Goal: Complete application form

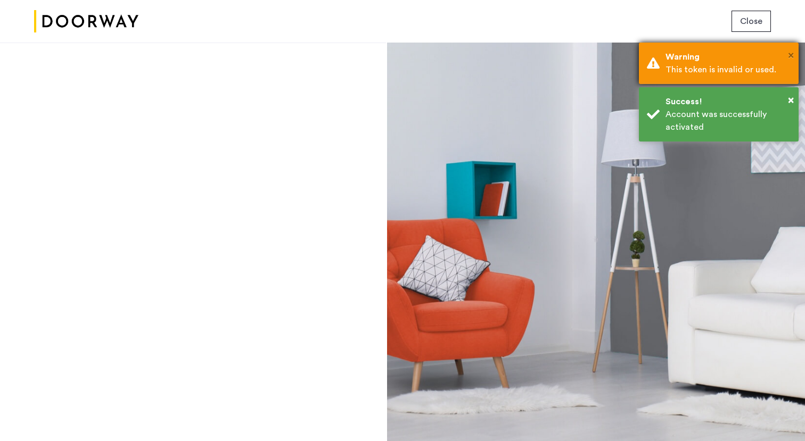
click at [791, 54] on span "×" at bounding box center [791, 55] width 6 height 11
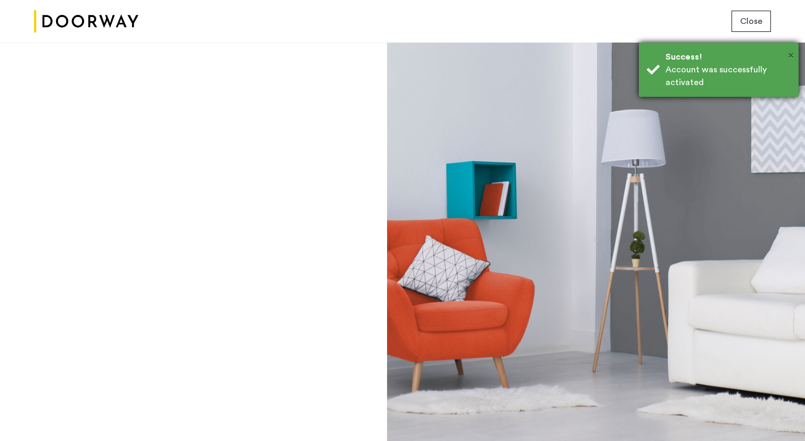
click at [792, 53] on span "×" at bounding box center [791, 55] width 6 height 11
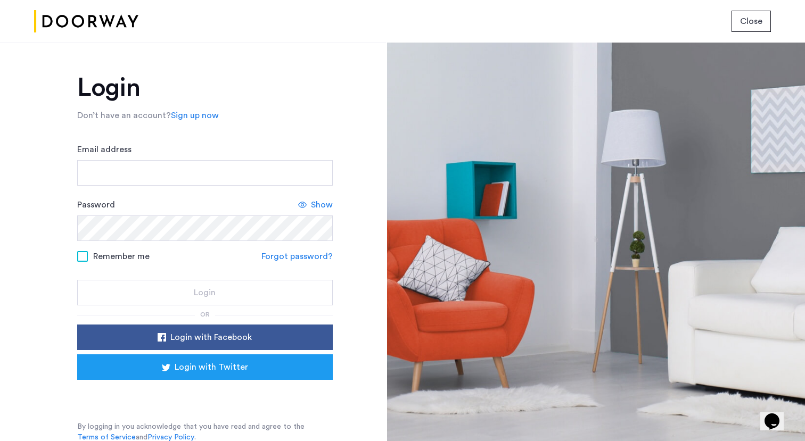
click at [746, 20] on span "Close" at bounding box center [751, 21] width 22 height 13
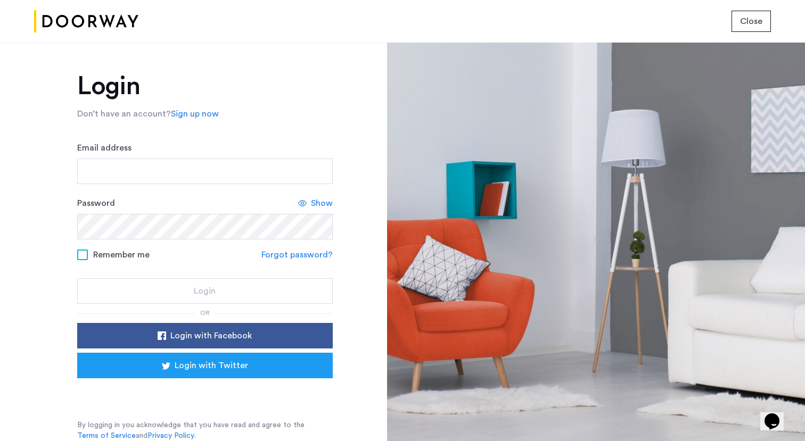
scroll to position [2, 0]
click at [199, 113] on link "Sign up now" at bounding box center [195, 114] width 48 height 13
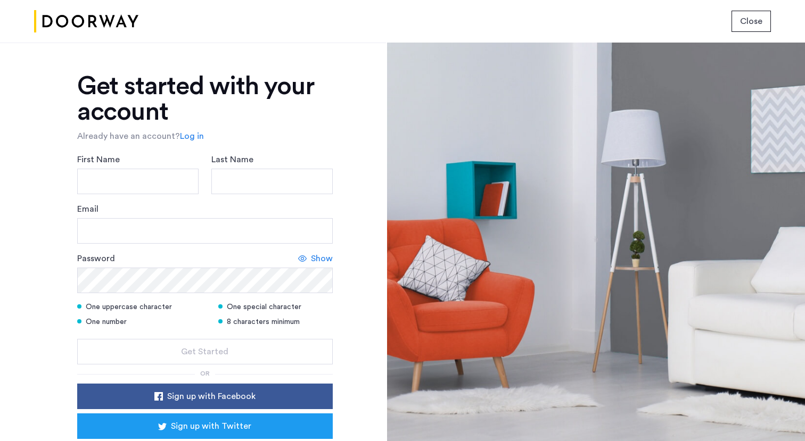
click at [192, 138] on link "Log in" at bounding box center [192, 136] width 24 height 13
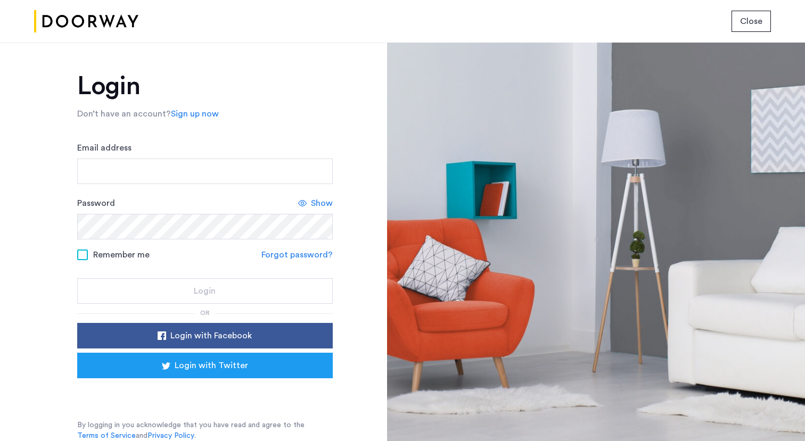
click at [195, 117] on link "Sign up now" at bounding box center [195, 114] width 48 height 13
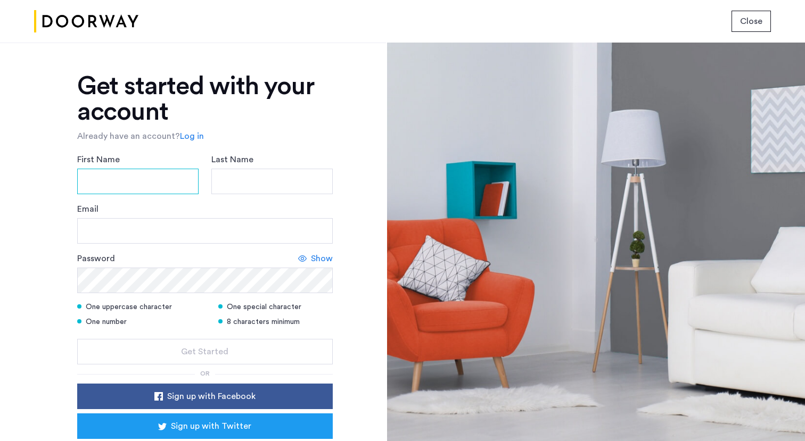
click at [177, 183] on input "First Name" at bounding box center [137, 182] width 121 height 26
type input "******"
type input "**********"
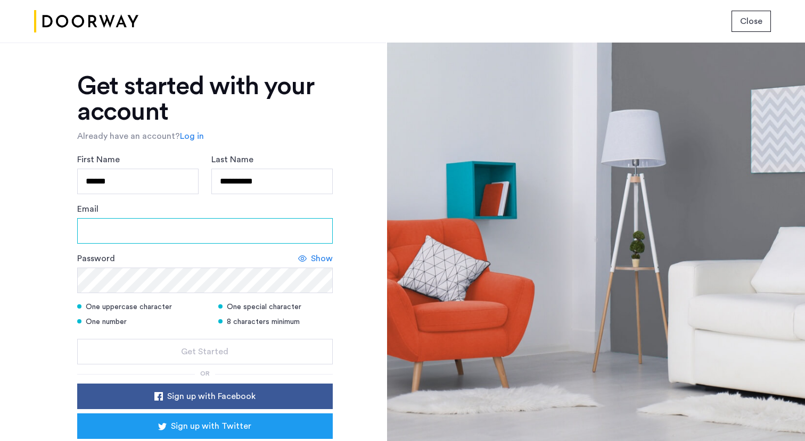
type input "**********"
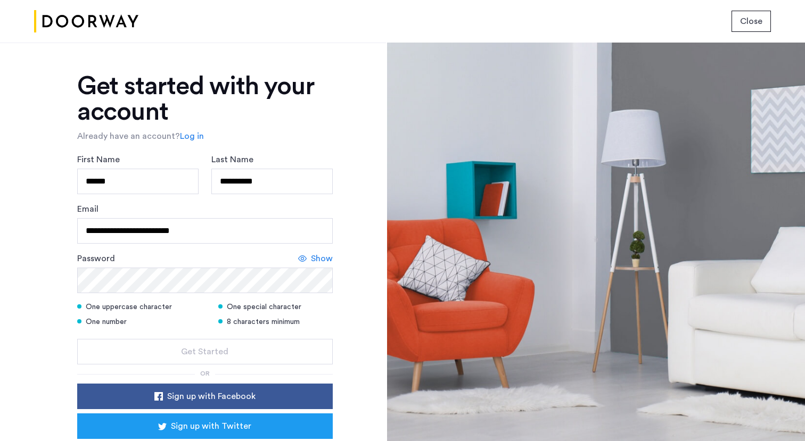
click at [153, 267] on div "Password Show" at bounding box center [205, 272] width 256 height 41
click at [389, 320] on div at bounding box center [596, 242] width 418 height 399
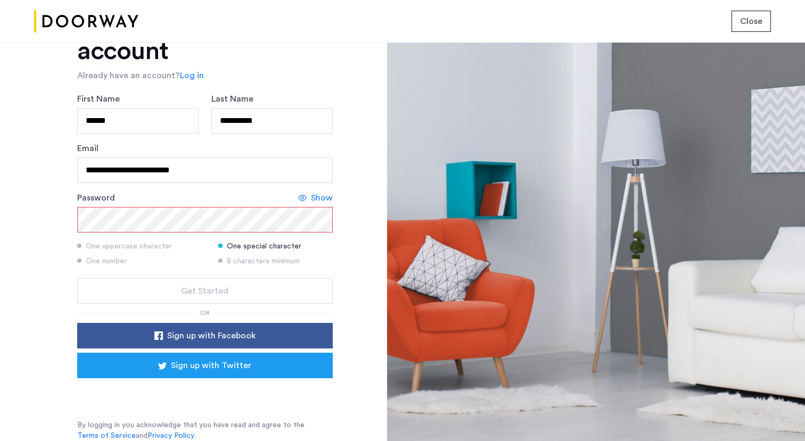
scroll to position [62, 0]
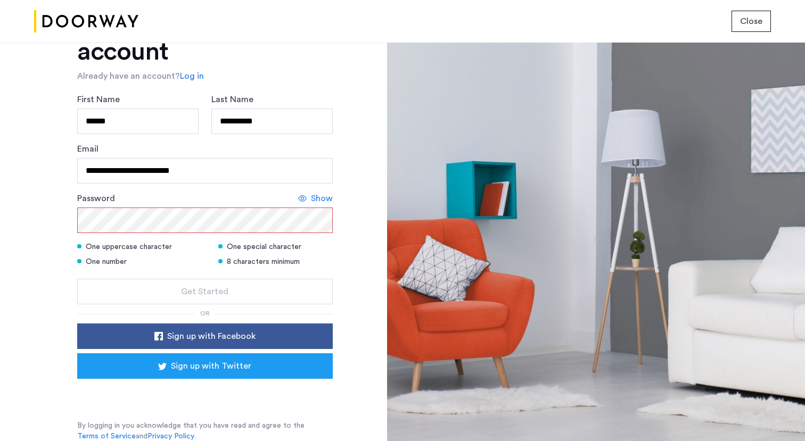
click at [191, 392] on div "Sign in with Google. Opens in new tab" at bounding box center [205, 393] width 213 height 23
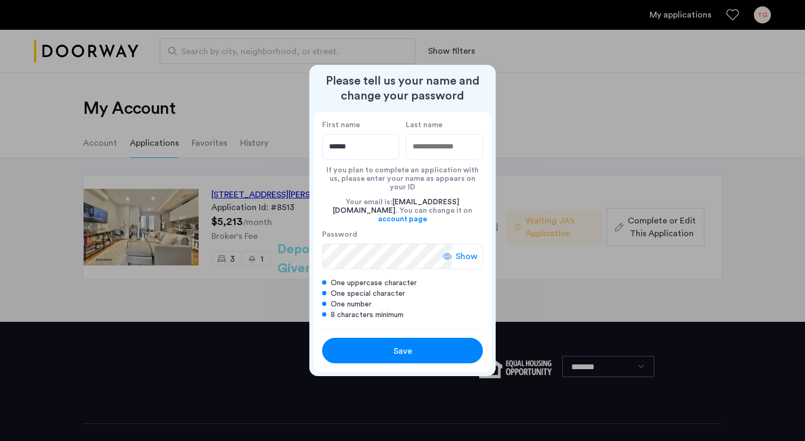
type input "******"
click at [429, 160] on input "Last name" at bounding box center [444, 147] width 77 height 26
type input "**********"
click at [411, 345] on span "Save" at bounding box center [403, 351] width 19 height 13
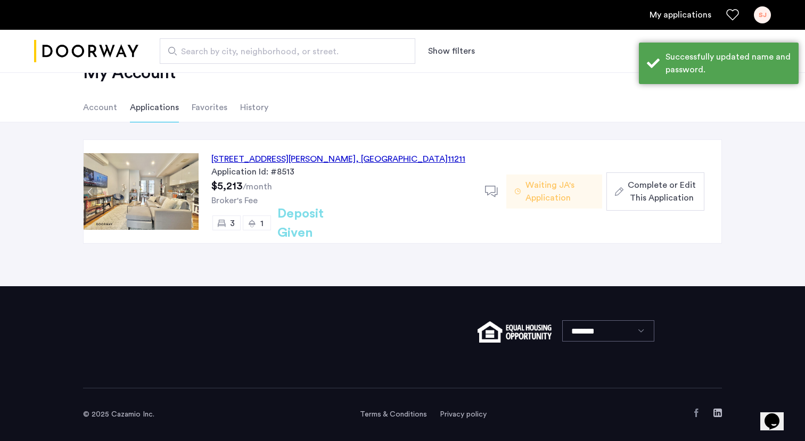
scroll to position [36, 0]
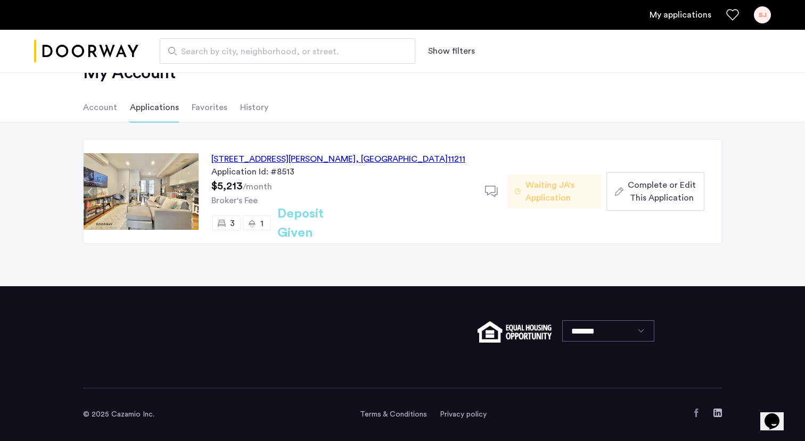
click at [327, 230] on h2 "Deposit Given" at bounding box center [319, 223] width 85 height 38
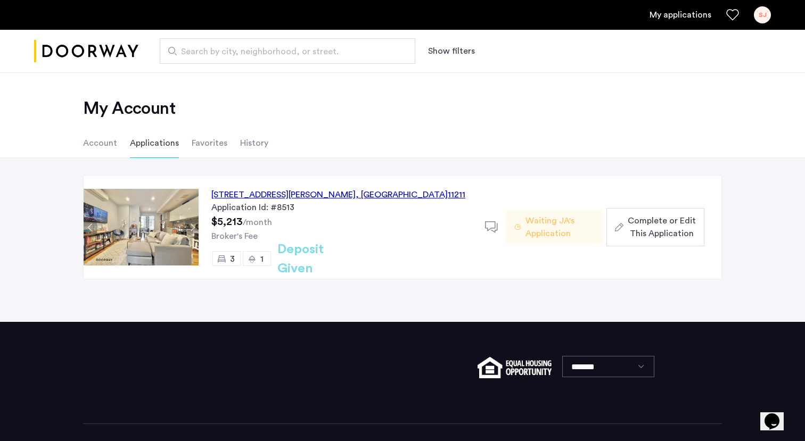
click at [195, 228] on button "Next apartment" at bounding box center [191, 227] width 13 height 13
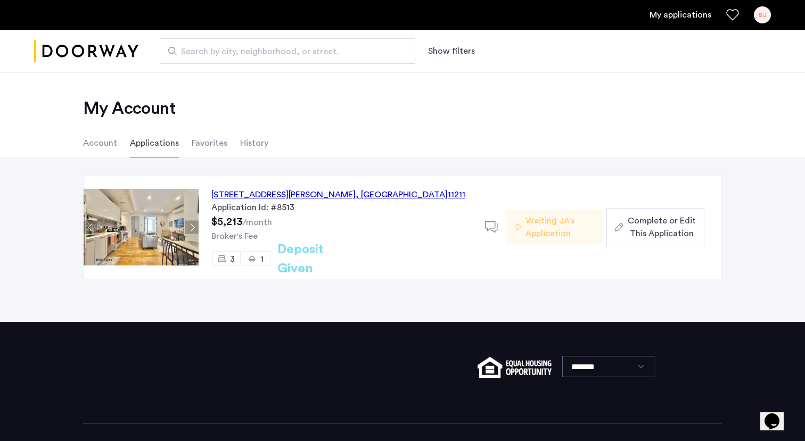
click at [195, 228] on button "Next apartment" at bounding box center [191, 227] width 13 height 13
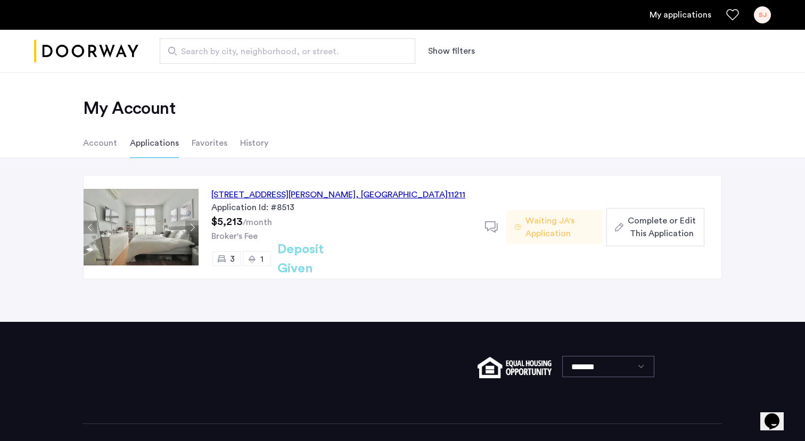
click at [192, 228] on button "Next apartment" at bounding box center [191, 227] width 13 height 13
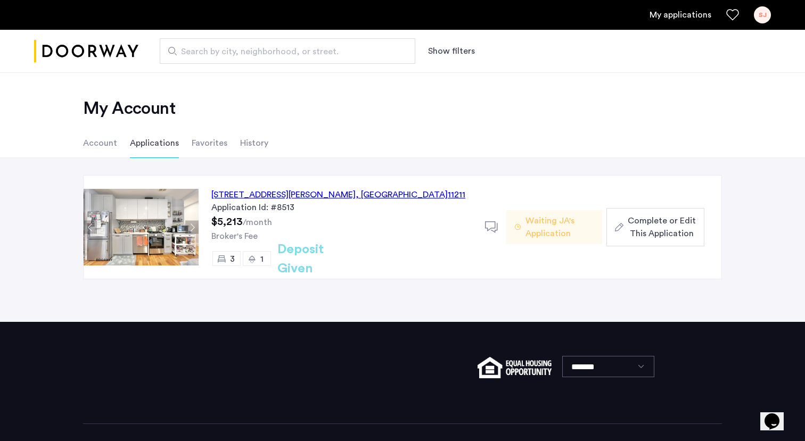
click at [555, 228] on span "Waiting JA's Application" at bounding box center [560, 228] width 68 height 26
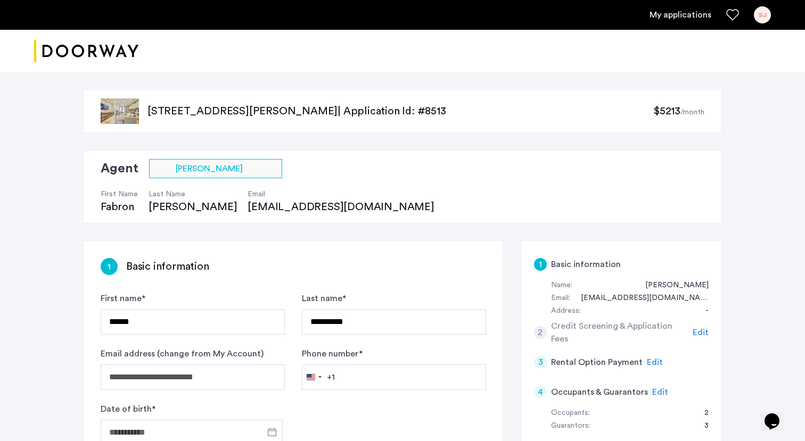
click at [123, 109] on img at bounding box center [120, 112] width 38 height 26
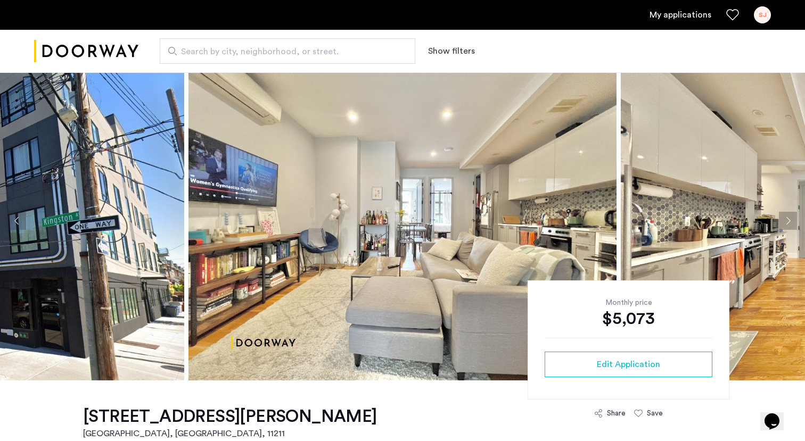
scroll to position [13, 0]
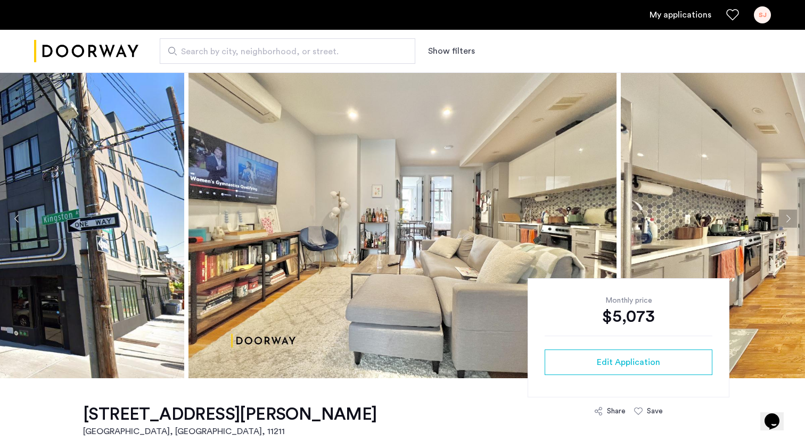
click at [787, 216] on button "Next apartment" at bounding box center [788, 219] width 18 height 18
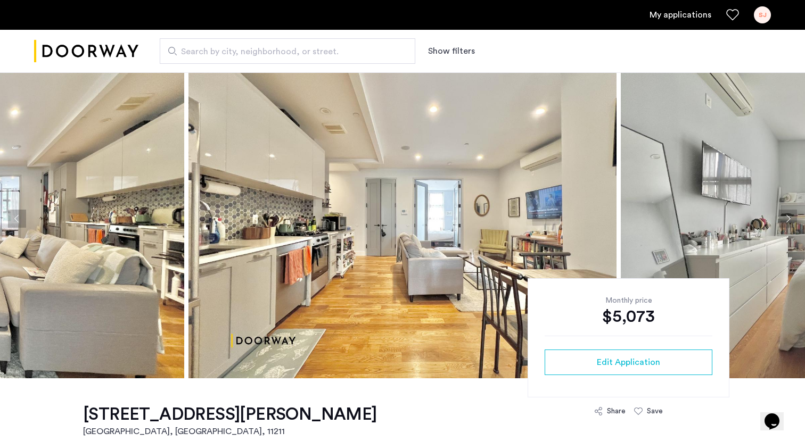
click at [787, 216] on button "Next apartment" at bounding box center [788, 219] width 18 height 18
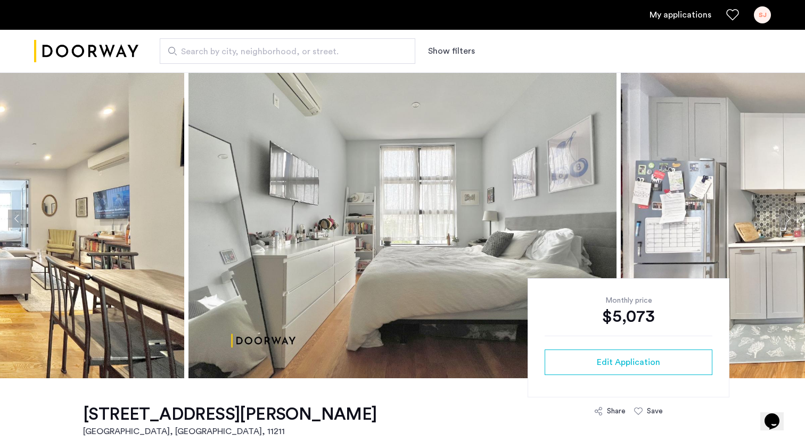
click at [787, 216] on button "Next apartment" at bounding box center [788, 219] width 18 height 18
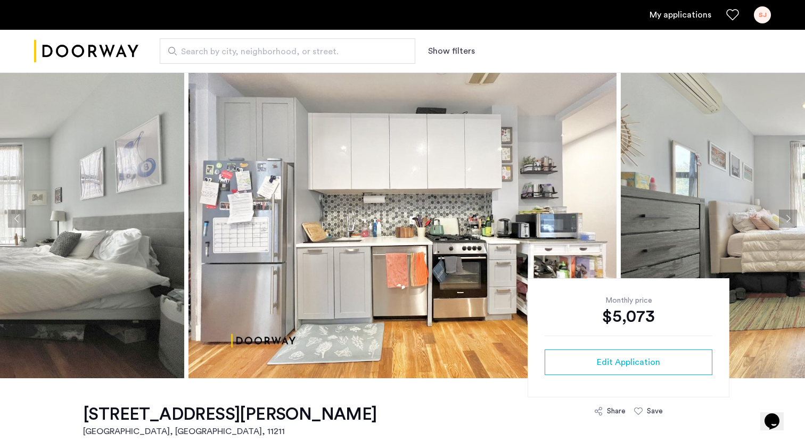
click at [787, 216] on button "Next apartment" at bounding box center [788, 219] width 18 height 18
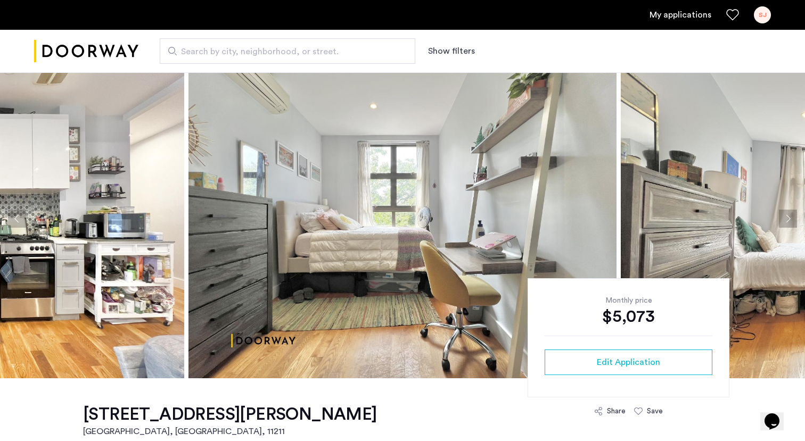
click at [787, 216] on button "Next apartment" at bounding box center [788, 219] width 18 height 18
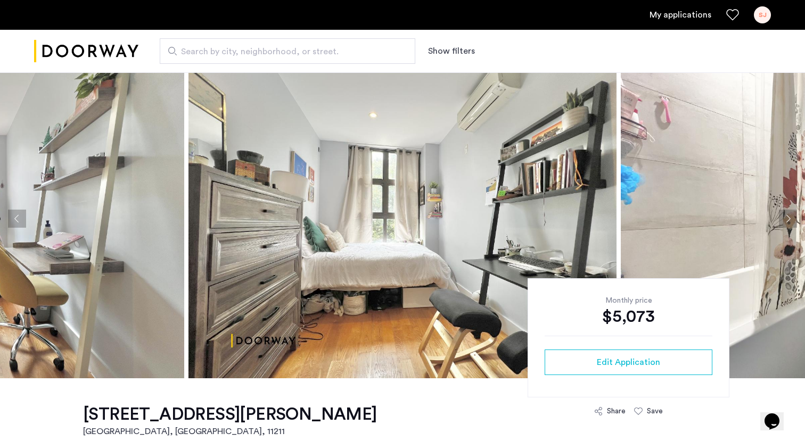
click at [787, 216] on button "Next apartment" at bounding box center [788, 219] width 18 height 18
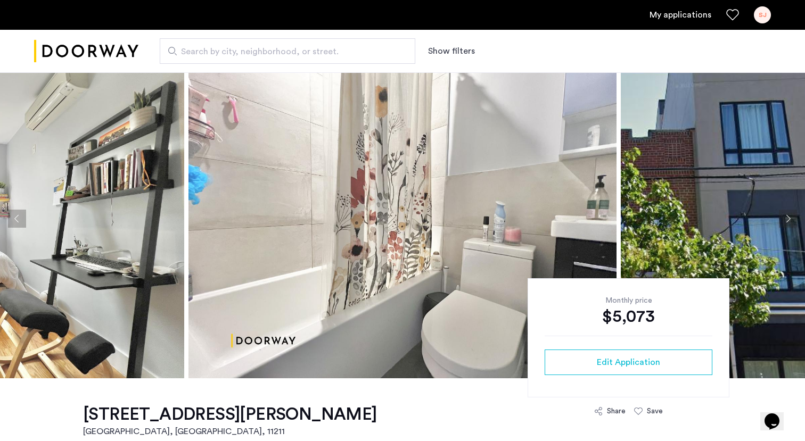
click at [787, 216] on button "Next apartment" at bounding box center [788, 219] width 18 height 18
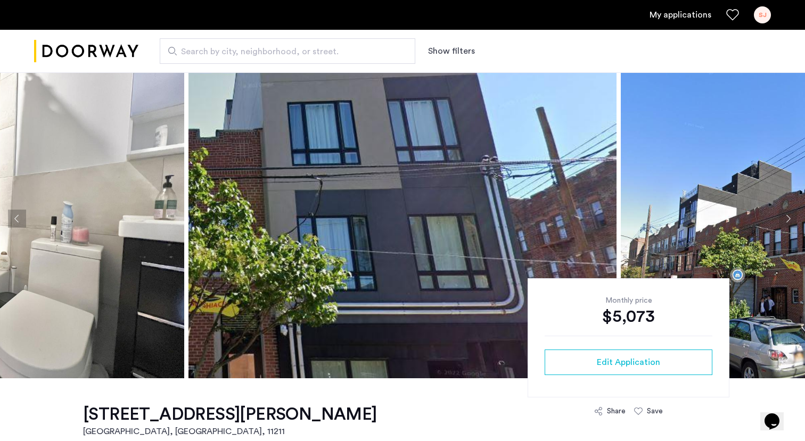
click at [787, 216] on button "Next apartment" at bounding box center [788, 219] width 18 height 18
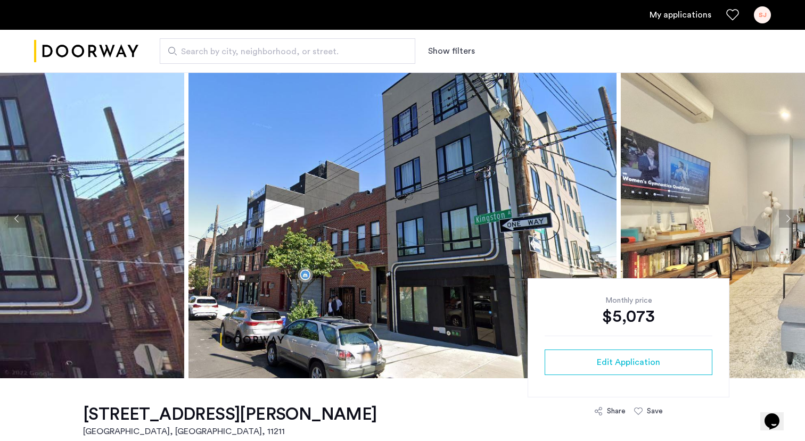
click at [787, 216] on button "Next apartment" at bounding box center [788, 219] width 18 height 18
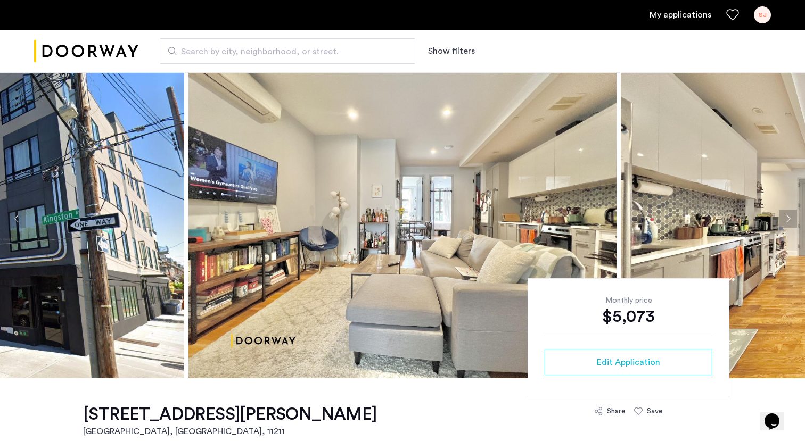
click at [787, 216] on button "Next apartment" at bounding box center [788, 219] width 18 height 18
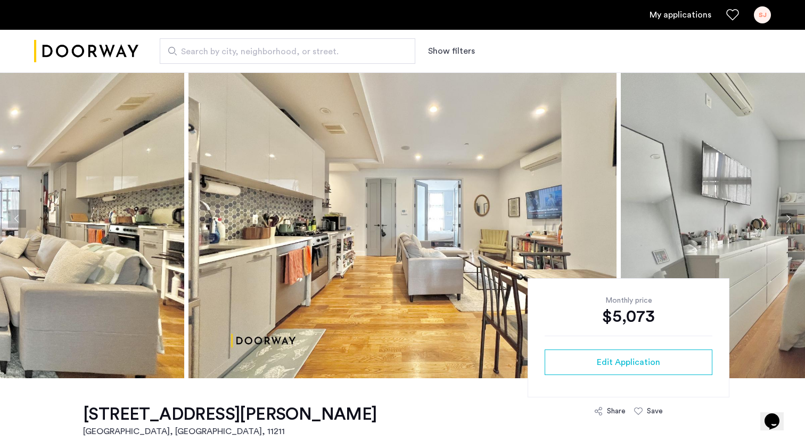
click at [787, 216] on button "Next apartment" at bounding box center [788, 219] width 18 height 18
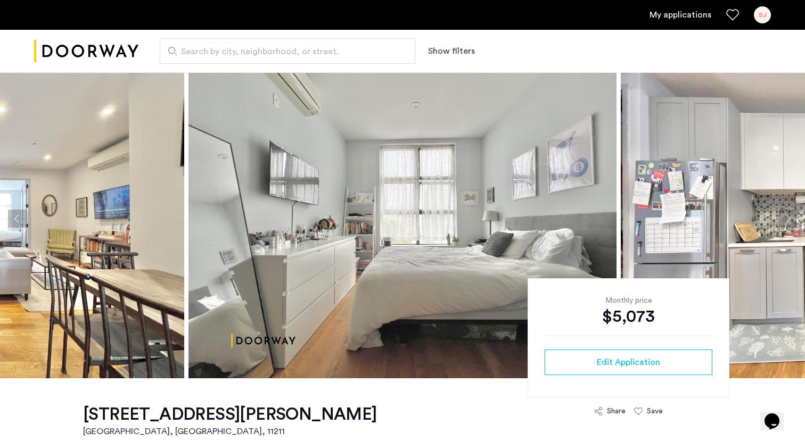
click at [787, 216] on button "Next apartment" at bounding box center [788, 219] width 18 height 18
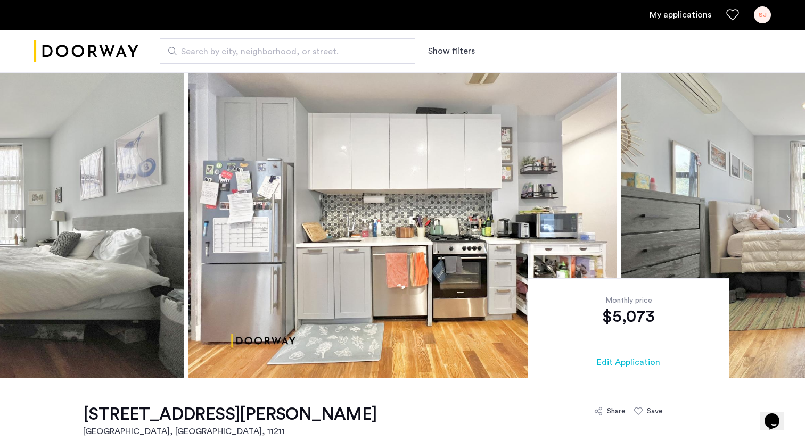
click at [787, 216] on button "Next apartment" at bounding box center [788, 219] width 18 height 18
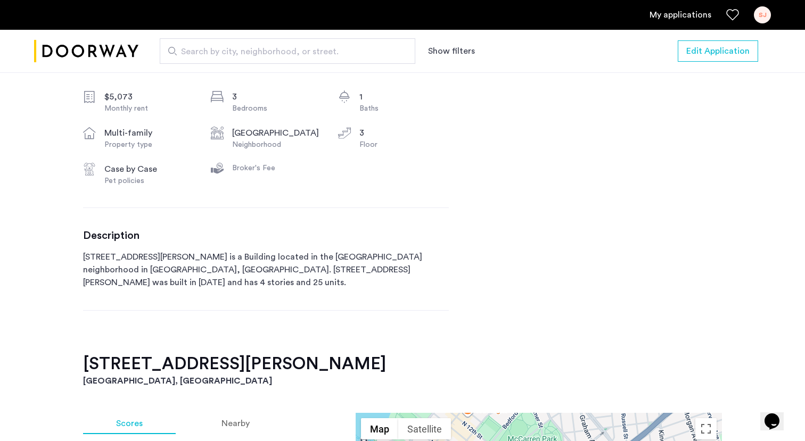
scroll to position [394, 0]
